Goal: Find specific page/section: Find specific page/section

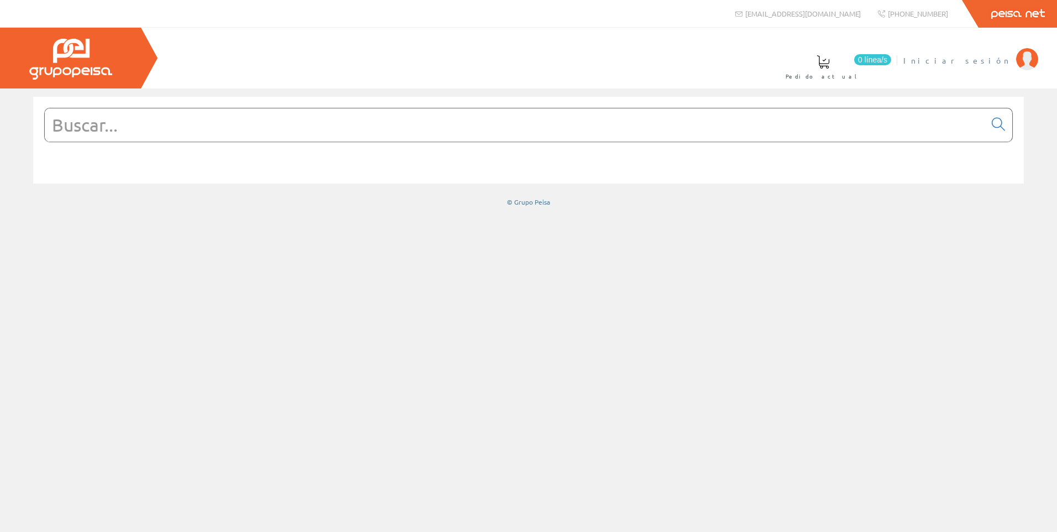
click at [1001, 63] on span "Iniciar sesión" at bounding box center [956, 60] width 107 height 11
click at [253, 134] on input "text" at bounding box center [515, 124] width 940 height 33
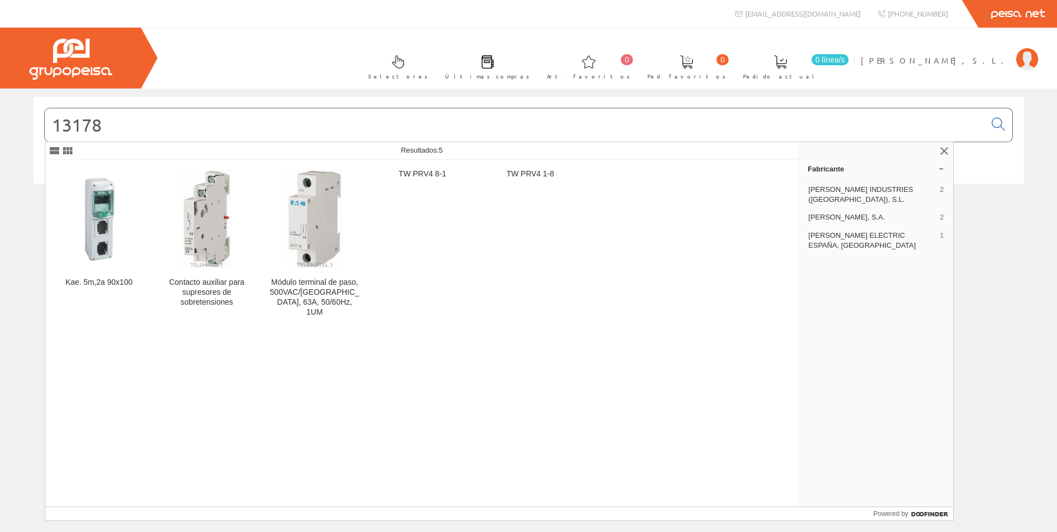
type input "13178"
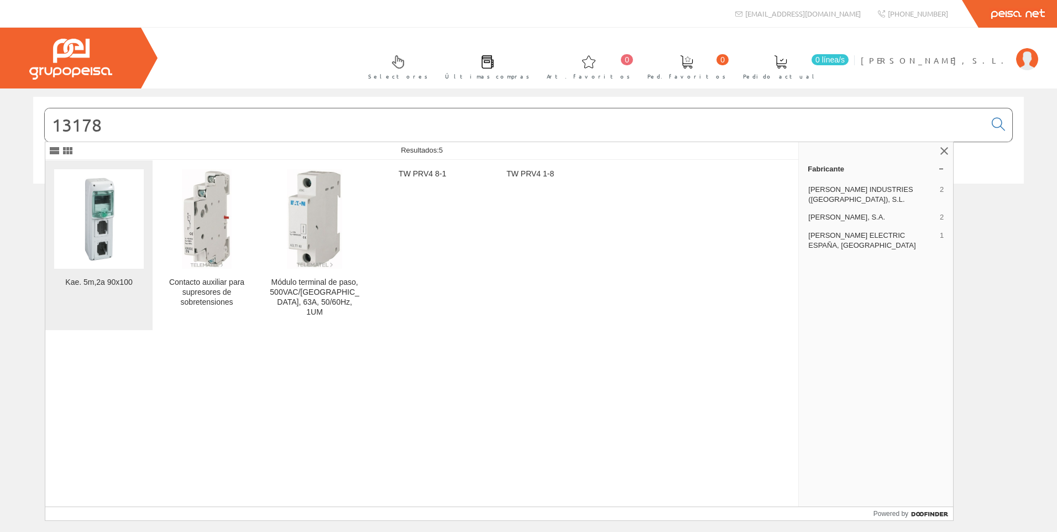
click at [133, 211] on img at bounding box center [99, 219] width 90 height 90
